Goal: Task Accomplishment & Management: Complete application form

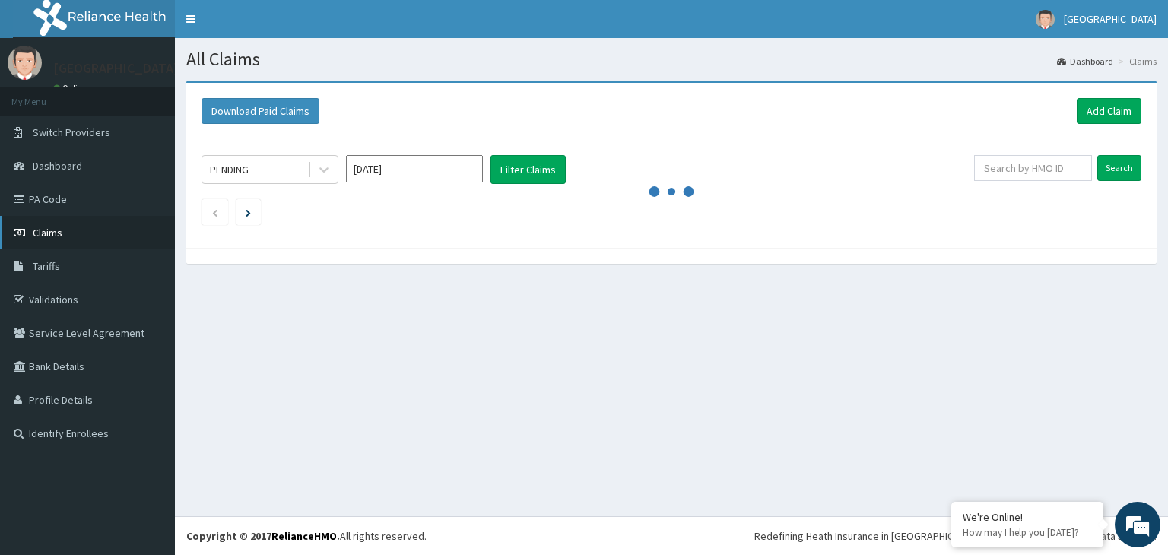
click at [59, 224] on link "Claims" at bounding box center [87, 232] width 175 height 33
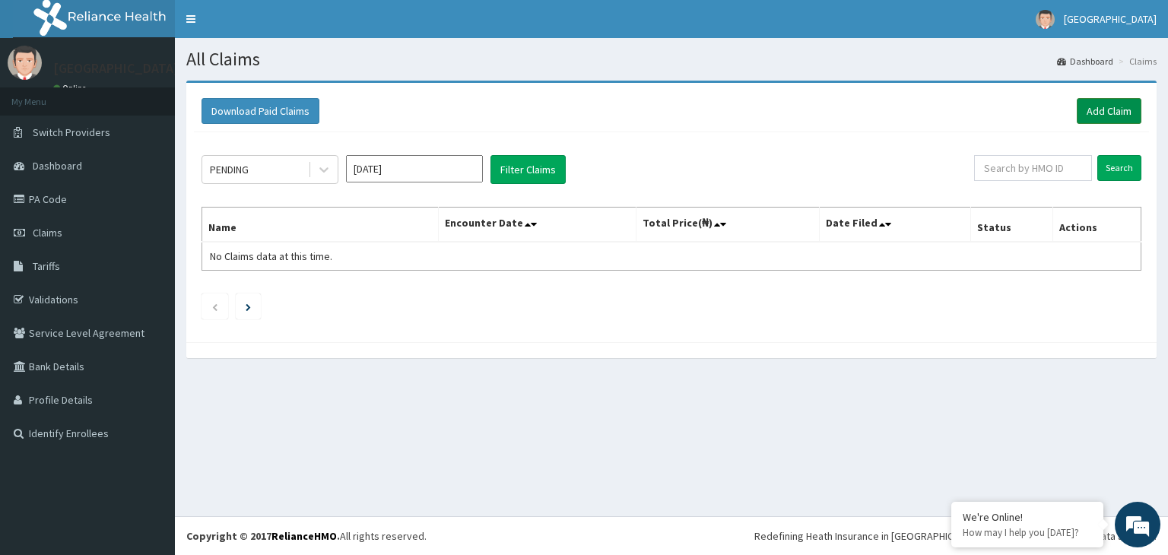
click at [1122, 106] on link "Add Claim" at bounding box center [1109, 111] width 65 height 26
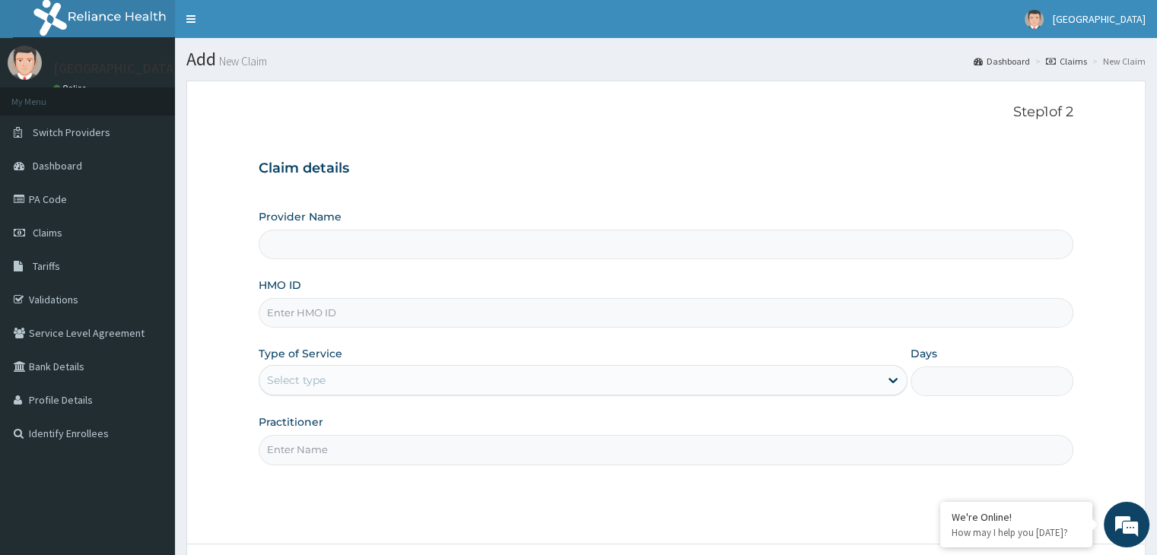
click at [408, 244] on input "Provider Name" at bounding box center [666, 245] width 814 height 30
type input "[GEOGRAPHIC_DATA]"
click at [353, 300] on input "HMO ID" at bounding box center [666, 313] width 814 height 30
type input "REX/10024/A"
type input "O"
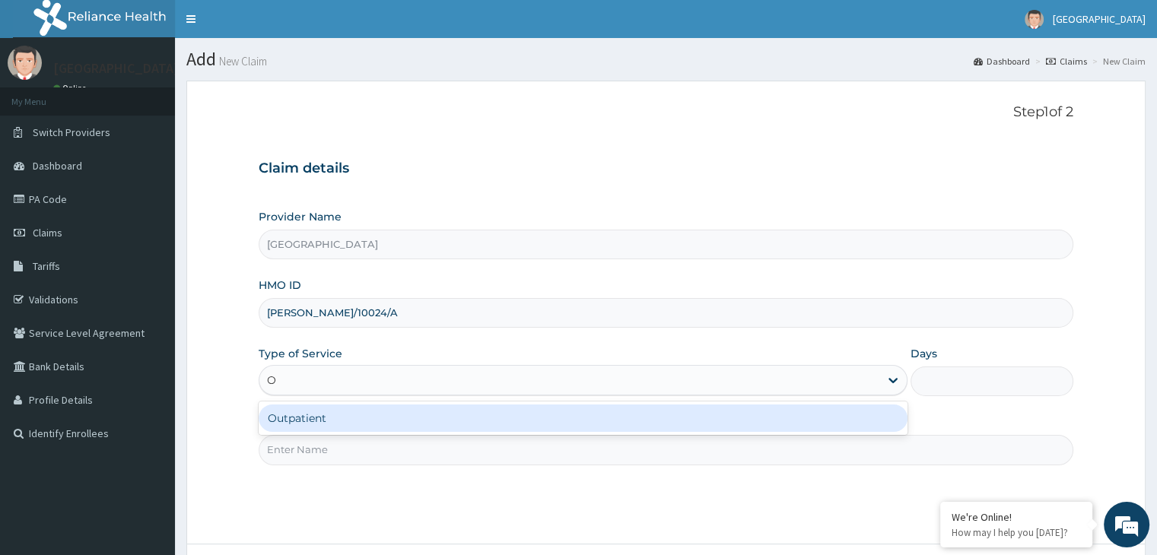
click at [311, 419] on div "Outpatient" at bounding box center [583, 418] width 649 height 27
type input "1"
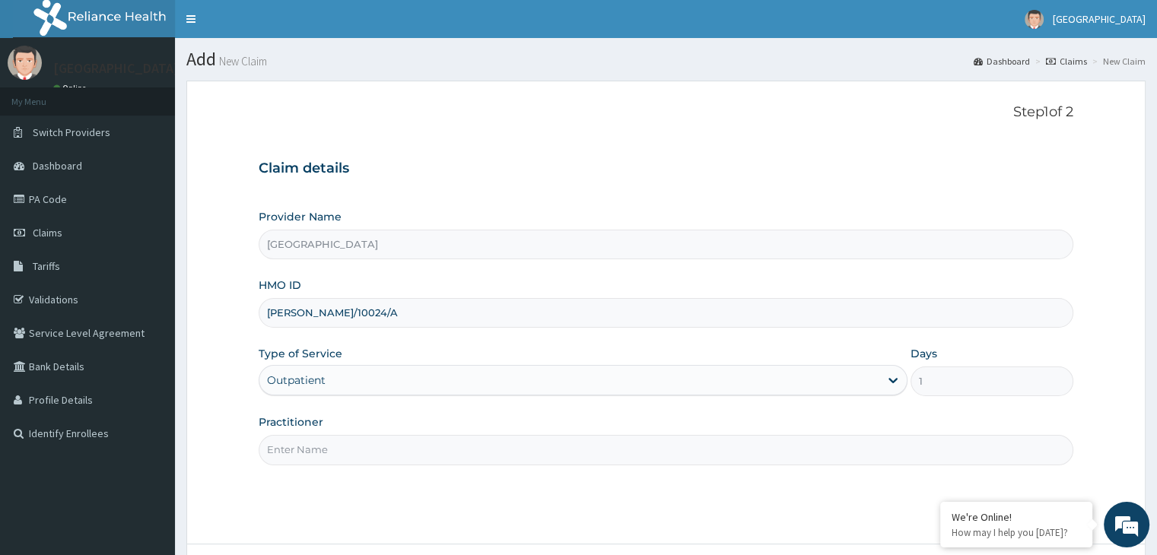
click at [341, 457] on input "Practitioner" at bounding box center [666, 450] width 814 height 30
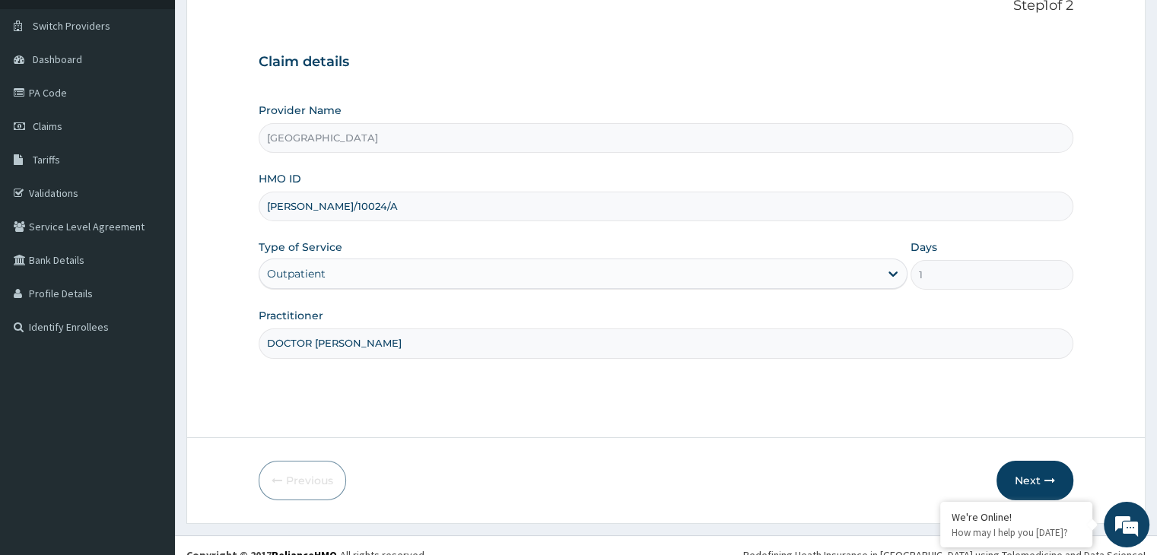
scroll to position [125, 0]
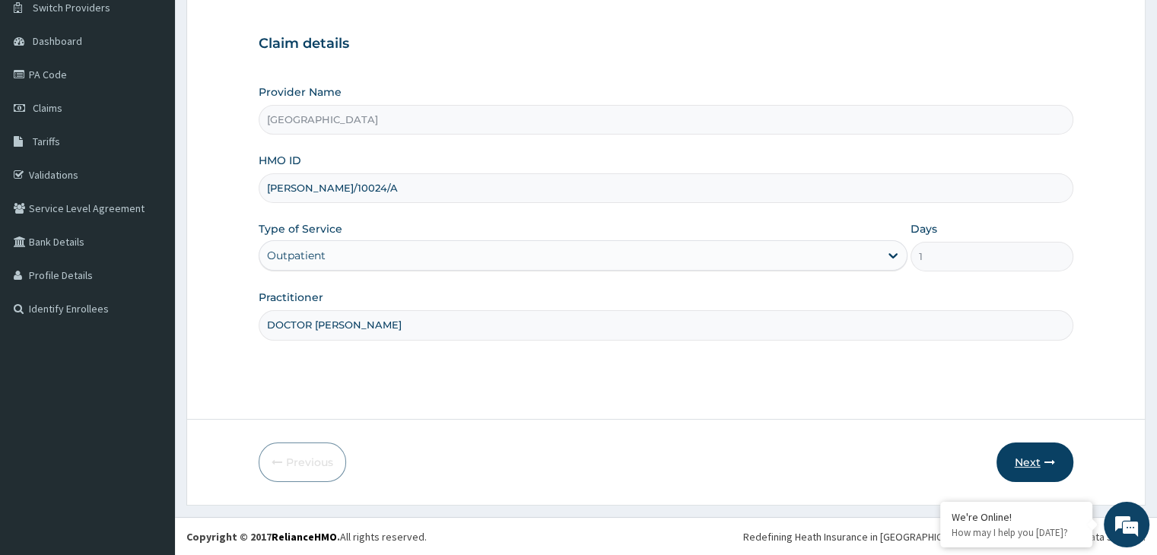
type input "DOCTOR GLORIA"
click at [1025, 455] on button "Next" at bounding box center [1034, 463] width 77 height 40
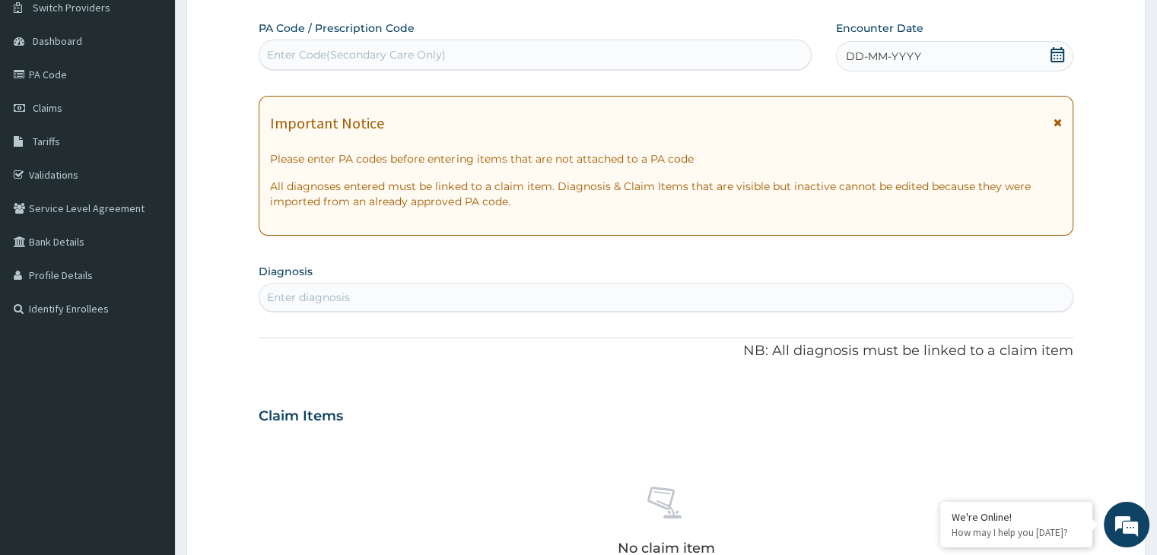
click at [546, 51] on div "Enter Code(Secondary Care Only)" at bounding box center [534, 55] width 551 height 24
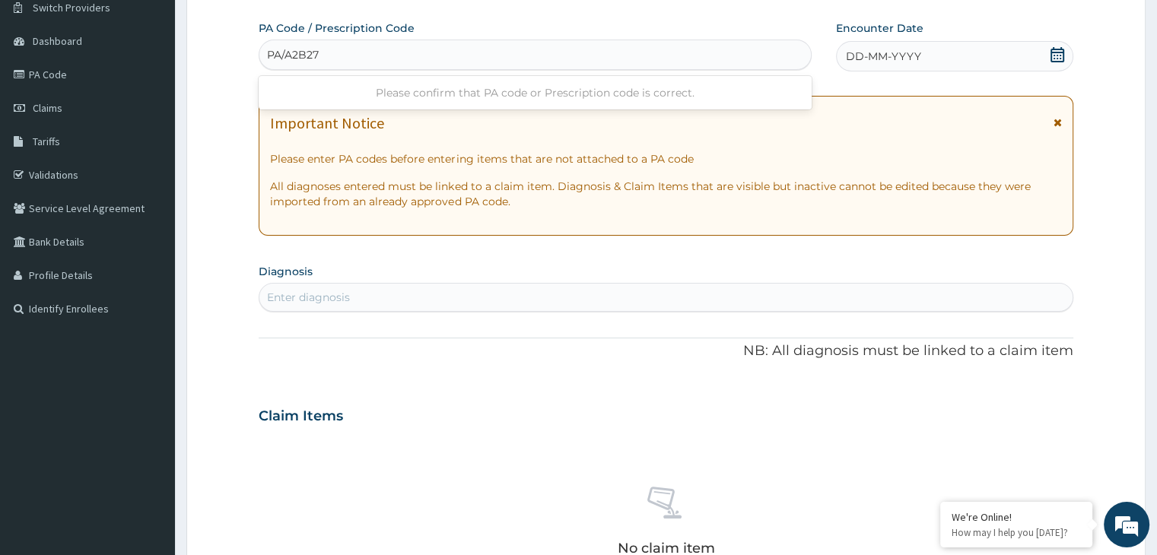
type input "PA/A2B27A"
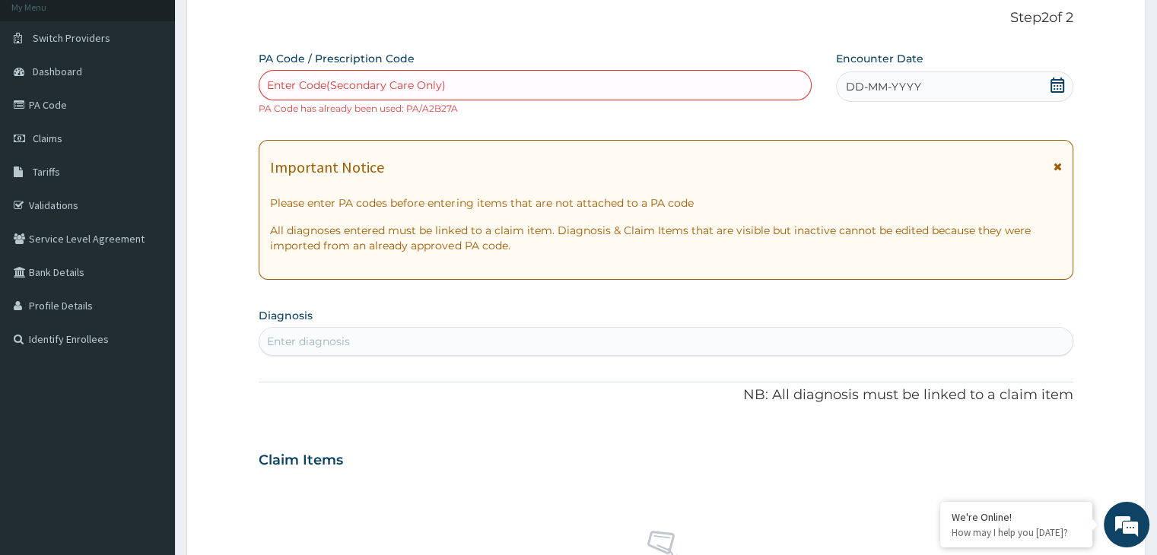
scroll to position [0, 0]
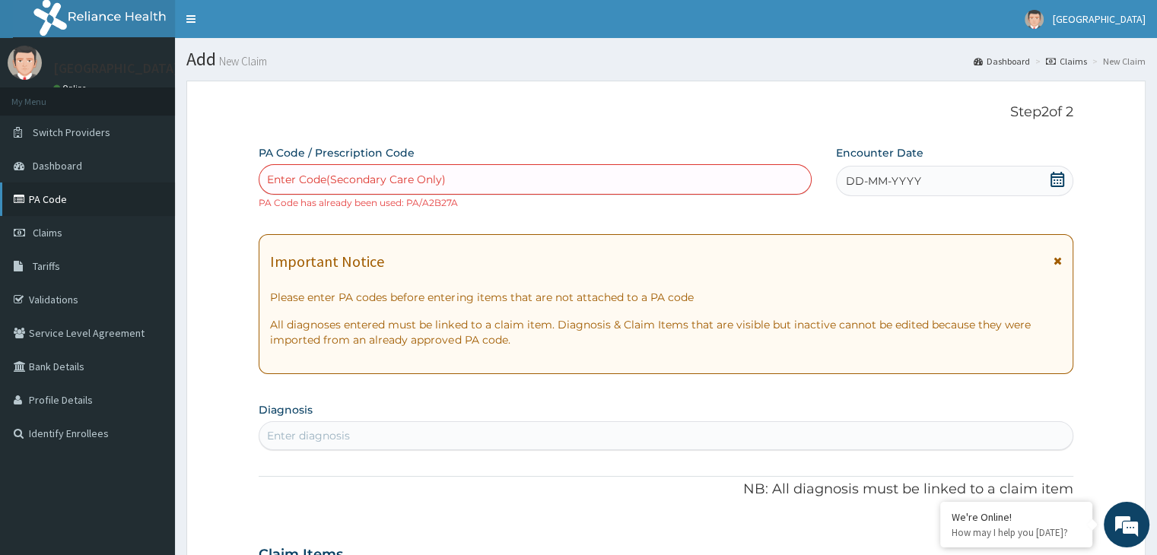
click at [56, 198] on link "PA Code" at bounding box center [87, 199] width 175 height 33
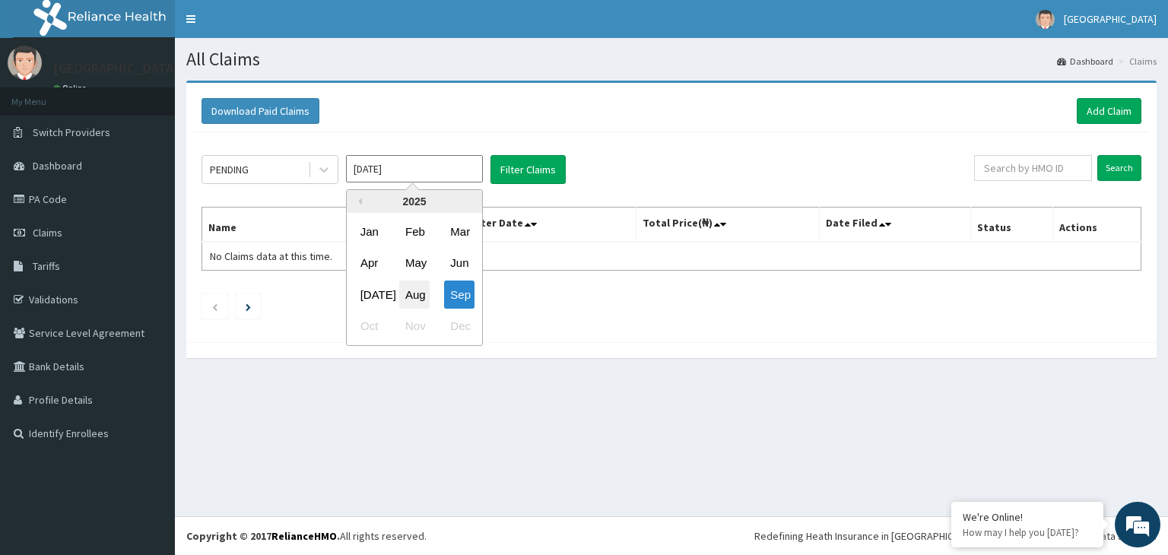
click at [420, 292] on div "Aug" at bounding box center [414, 295] width 30 height 28
type input "[DATE]"
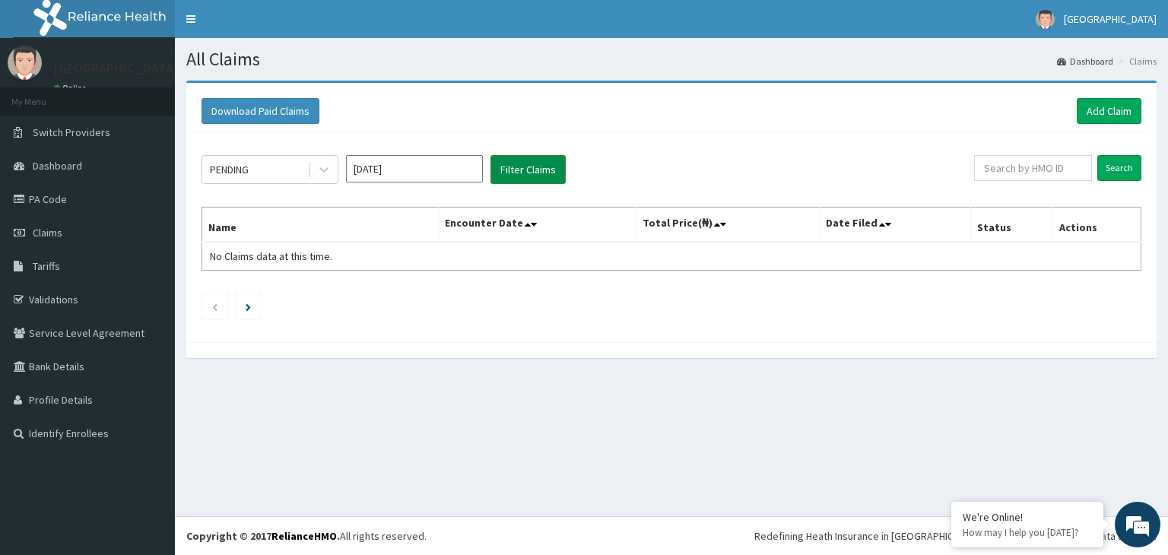
click at [538, 163] on button "Filter Claims" at bounding box center [527, 169] width 75 height 29
click at [507, 171] on button "Filter Claims" at bounding box center [527, 169] width 75 height 29
click at [319, 170] on icon at bounding box center [323, 169] width 15 height 15
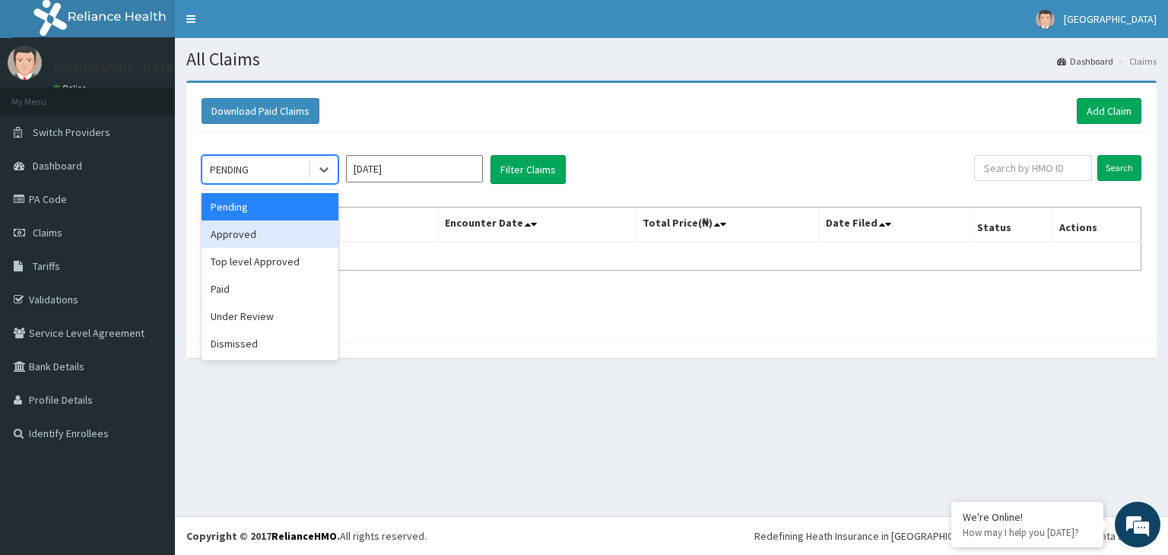
click at [300, 238] on div "Approved" at bounding box center [270, 234] width 137 height 27
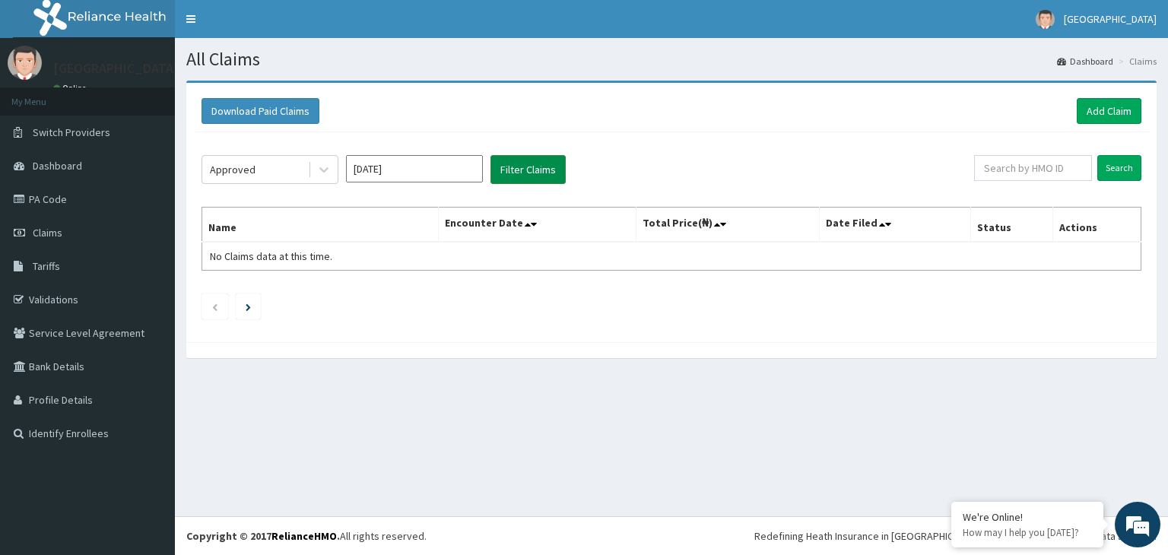
click at [525, 159] on button "Filter Claims" at bounding box center [527, 169] width 75 height 29
click at [271, 168] on div "Approved" at bounding box center [255, 169] width 106 height 24
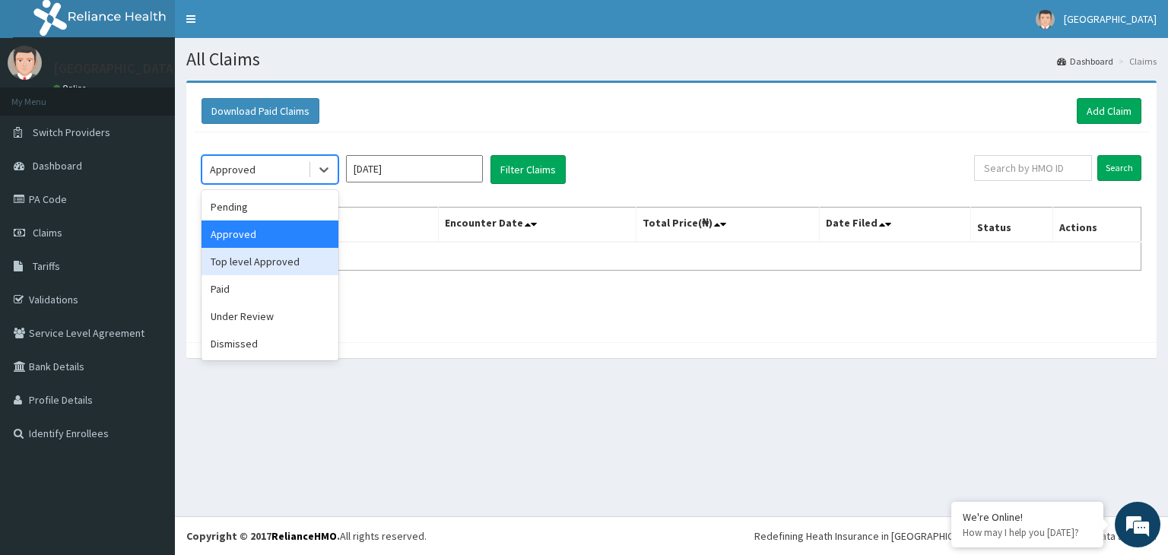
click at [284, 264] on div "Top level Approved" at bounding box center [270, 261] width 137 height 27
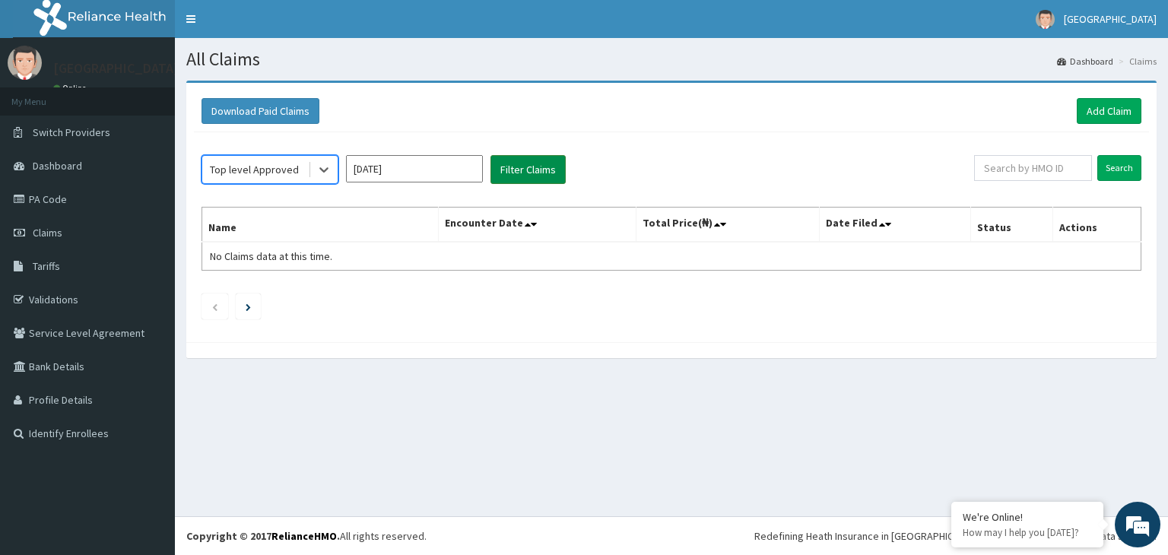
click at [513, 165] on button "Filter Claims" at bounding box center [527, 169] width 75 height 29
click at [303, 172] on div "Top level Approved" at bounding box center [255, 169] width 106 height 24
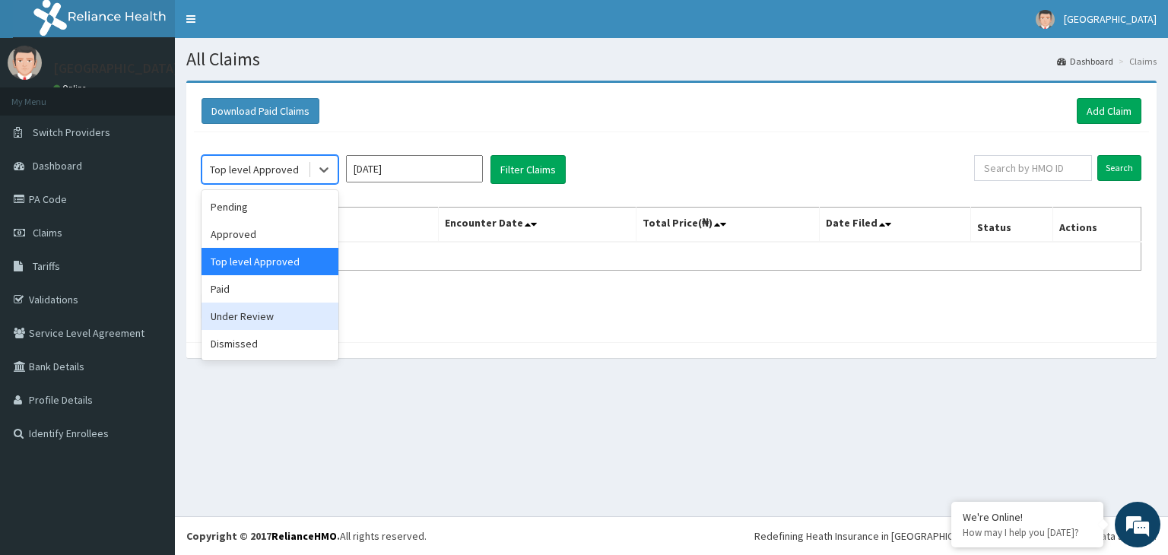
click at [273, 314] on div "Under Review" at bounding box center [270, 316] width 137 height 27
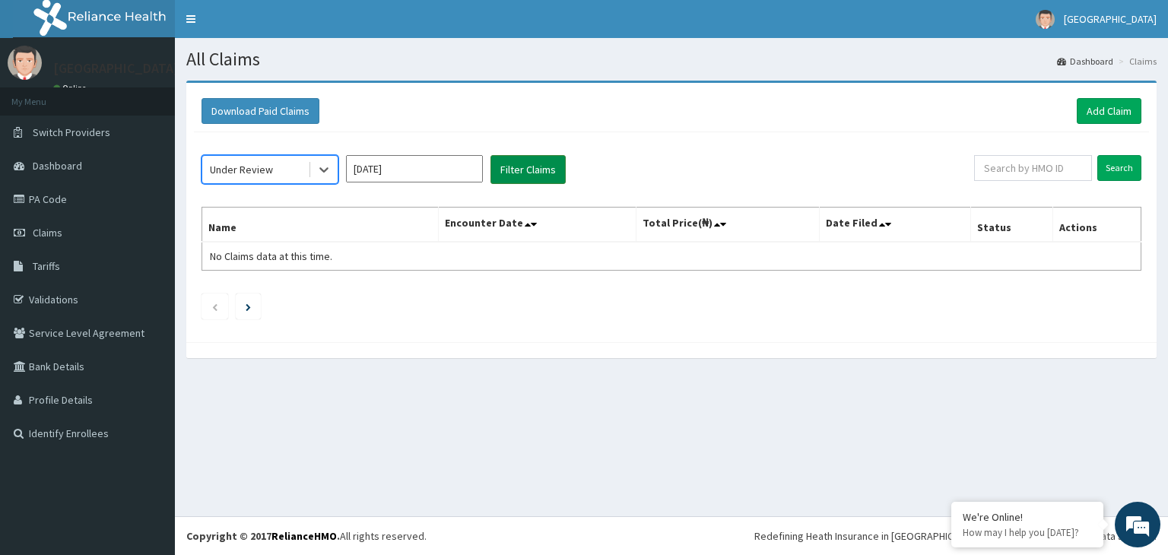
click at [548, 160] on button "Filter Claims" at bounding box center [527, 169] width 75 height 29
click at [319, 165] on icon at bounding box center [323, 169] width 15 height 15
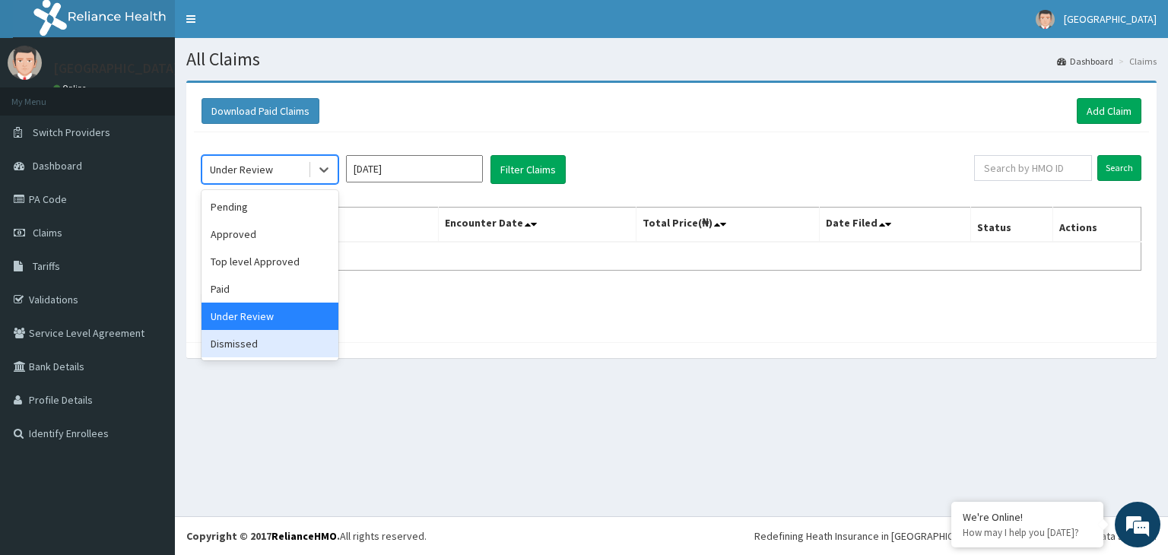
click at [308, 335] on div "Dismissed" at bounding box center [270, 343] width 137 height 27
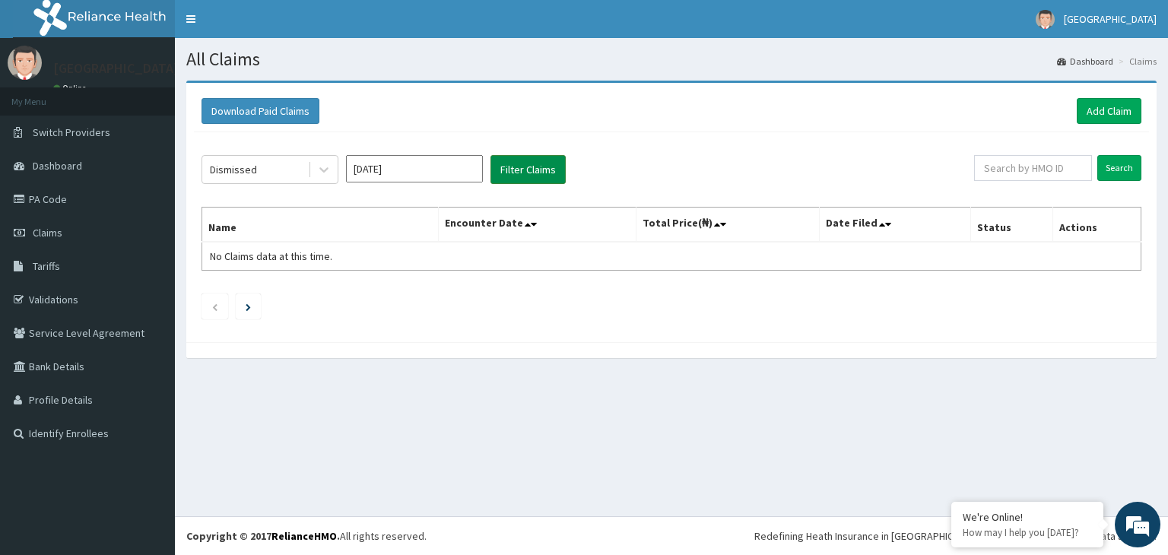
click at [505, 155] on button "Filter Claims" at bounding box center [527, 169] width 75 height 29
click at [313, 168] on div at bounding box center [323, 169] width 27 height 27
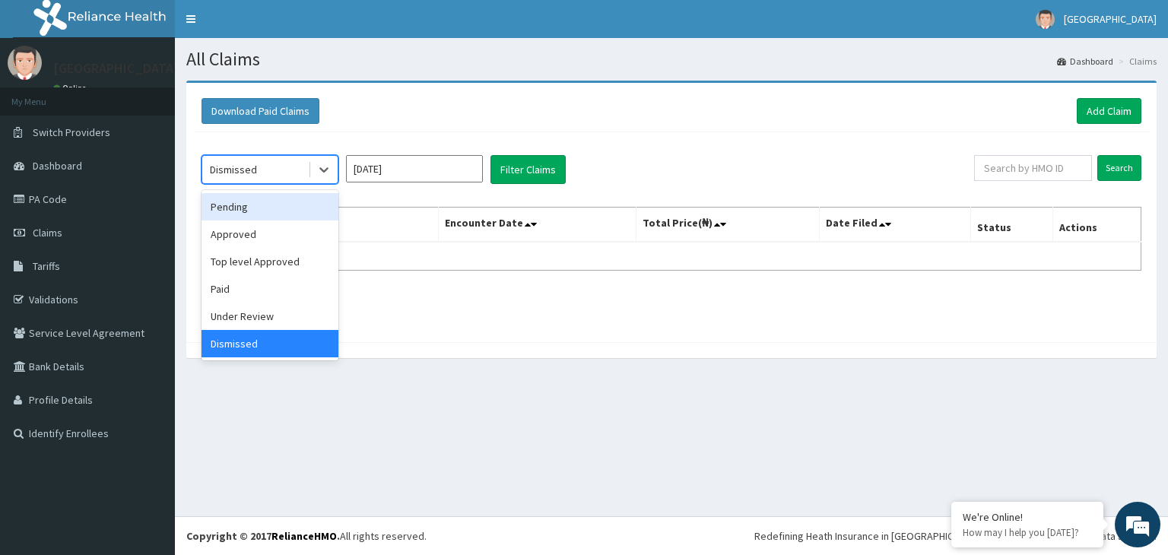
click at [284, 215] on div "Pending" at bounding box center [270, 206] width 137 height 27
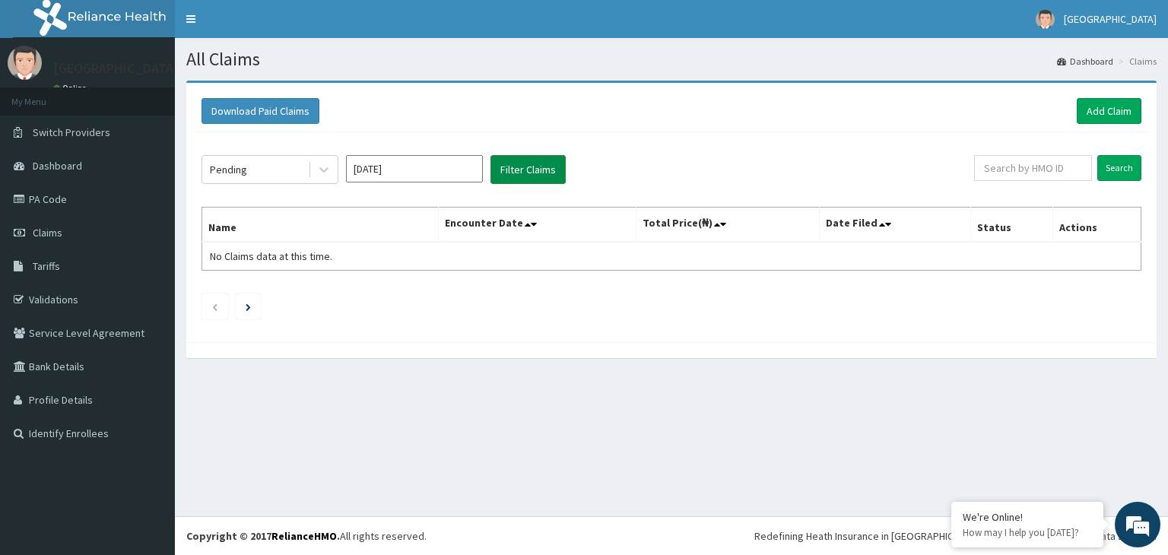
click at [507, 173] on button "Filter Claims" at bounding box center [527, 169] width 75 height 29
click at [58, 198] on link "PA Code" at bounding box center [87, 199] width 175 height 33
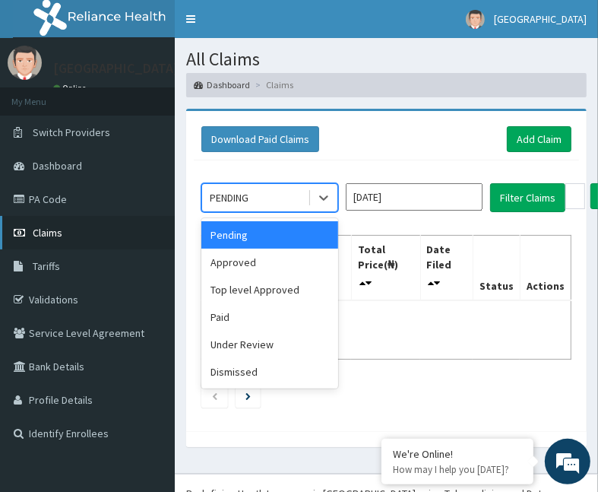
drag, startPoint x: 300, startPoint y: 198, endPoint x: 69, endPoint y: 229, distance: 232.4
click at [69, 229] on div "R EL Toggle navigation [GEOGRAPHIC_DATA] - [EMAIL_ADDRESS][DOMAIN_NAME] Member …" at bounding box center [299, 271] width 598 height 543
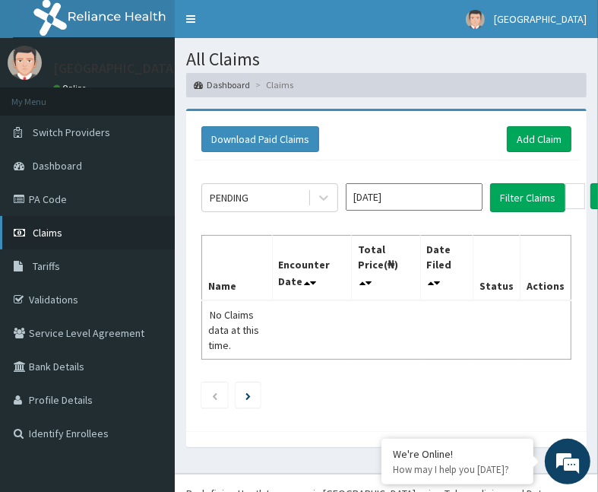
click at [69, 229] on link "Claims" at bounding box center [87, 232] width 175 height 33
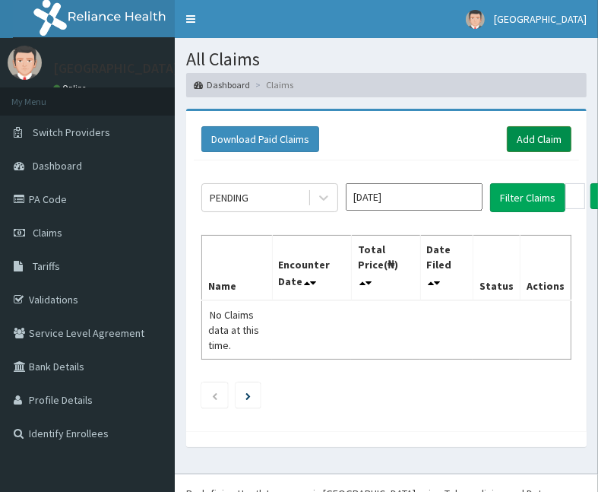
click at [543, 141] on link "Add Claim" at bounding box center [539, 139] width 65 height 26
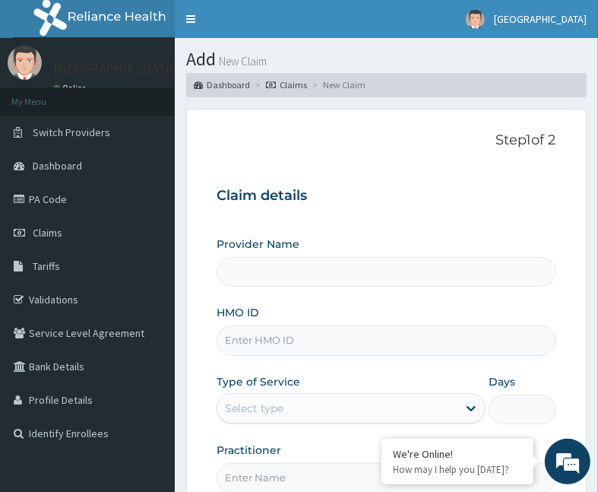
click at [316, 281] on input "Provider Name" at bounding box center [386, 272] width 339 height 30
type input "[GEOGRAPHIC_DATA]"
click at [298, 336] on input "HMO ID" at bounding box center [386, 340] width 339 height 30
type input "CYA/10390/B"
click at [331, 413] on div "Select type" at bounding box center [337, 408] width 240 height 24
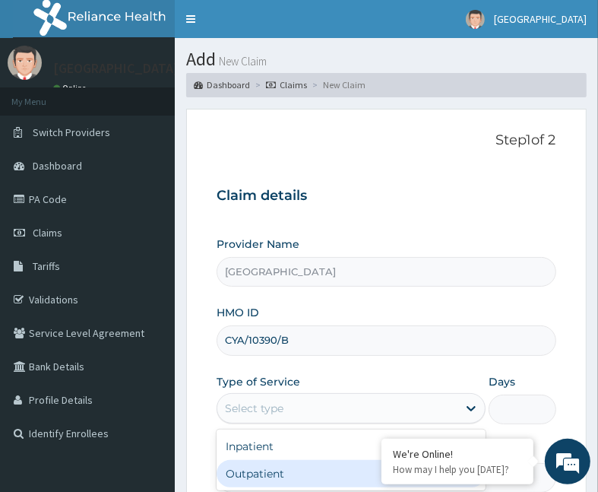
click at [286, 481] on div "Outpatient" at bounding box center [351, 473] width 269 height 27
type input "1"
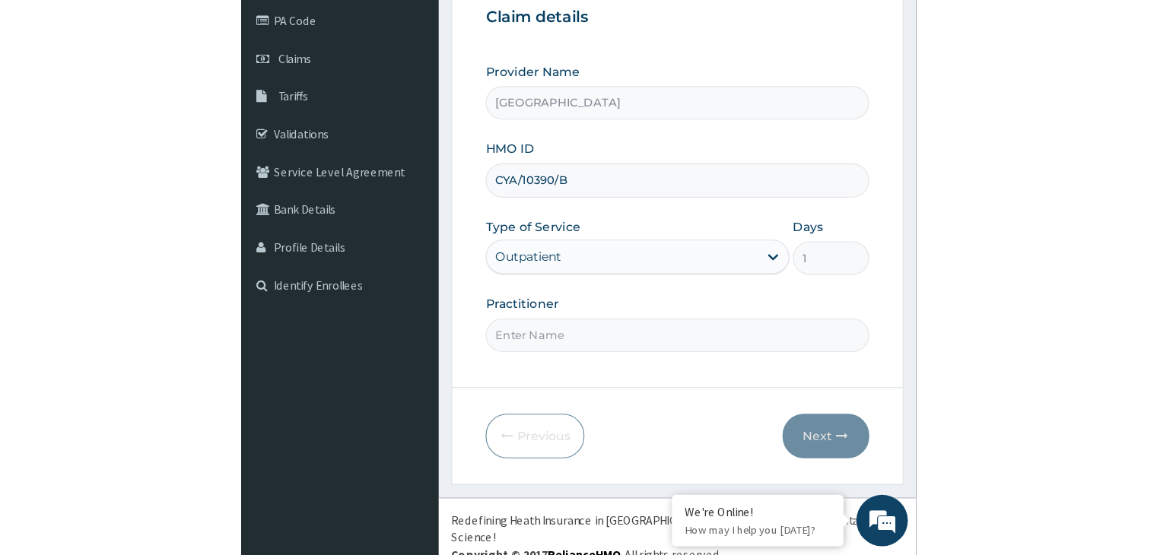
scroll to position [183, 0]
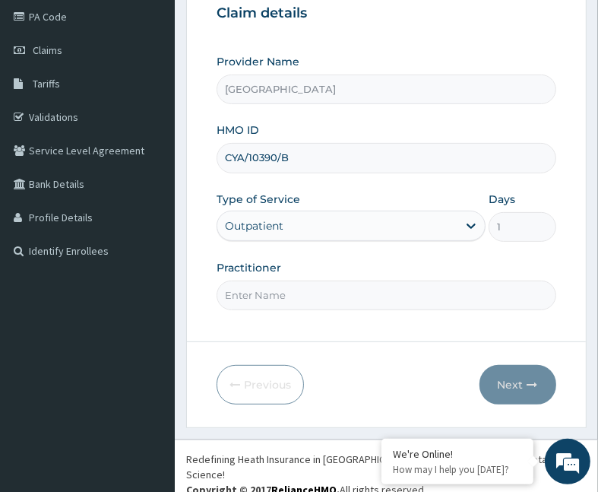
click at [341, 290] on input "Practitioner" at bounding box center [386, 296] width 339 height 30
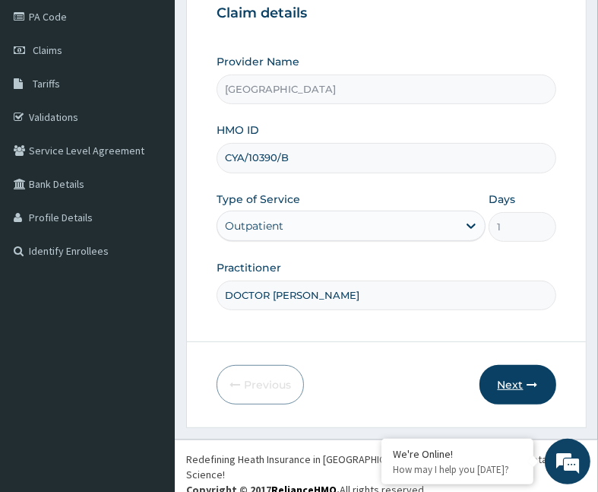
type input "DOCTOR [PERSON_NAME]"
click at [513, 369] on button "Next" at bounding box center [518, 385] width 77 height 40
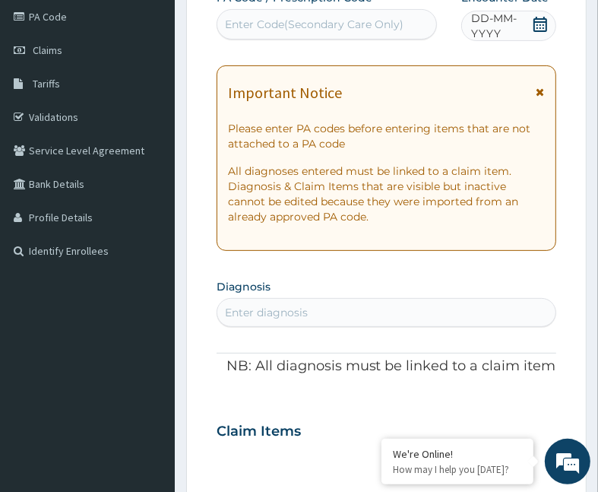
click at [386, 28] on div "Enter Code(Secondary Care Only)" at bounding box center [314, 24] width 179 height 15
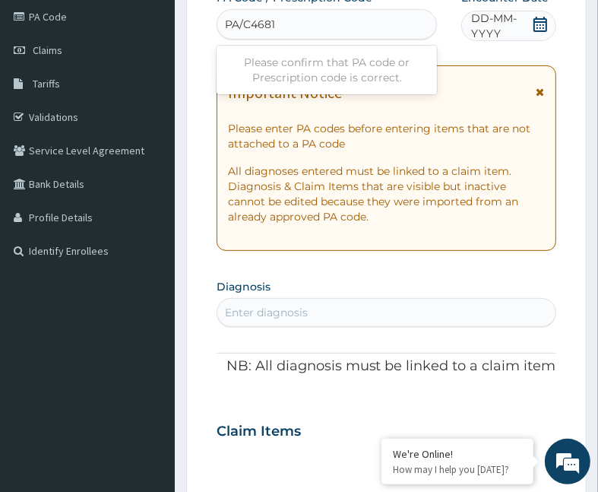
type input "PA/C46813"
